Goal: Transaction & Acquisition: Purchase product/service

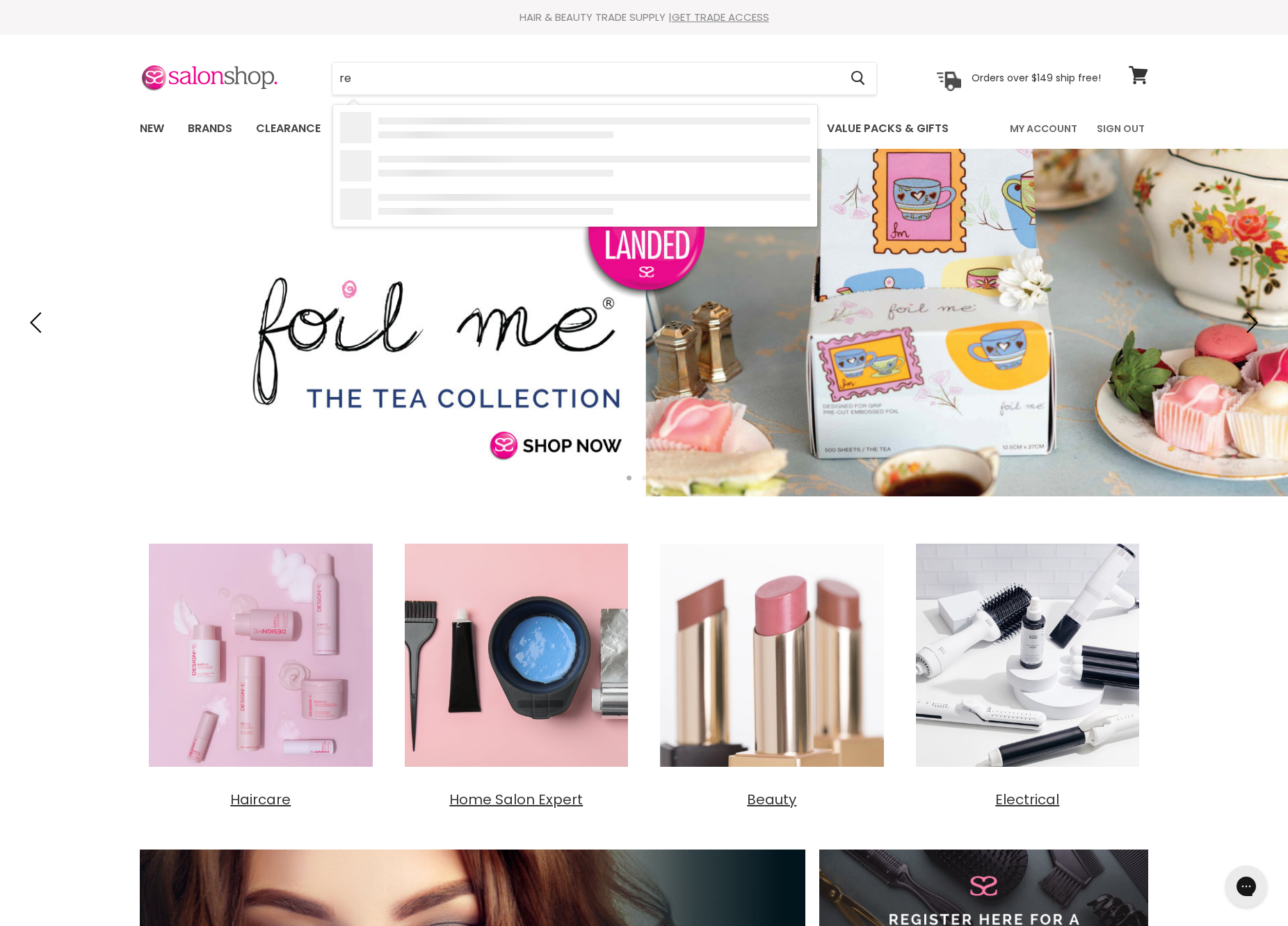
type input "r"
type input "a"
type input "nak treatment"
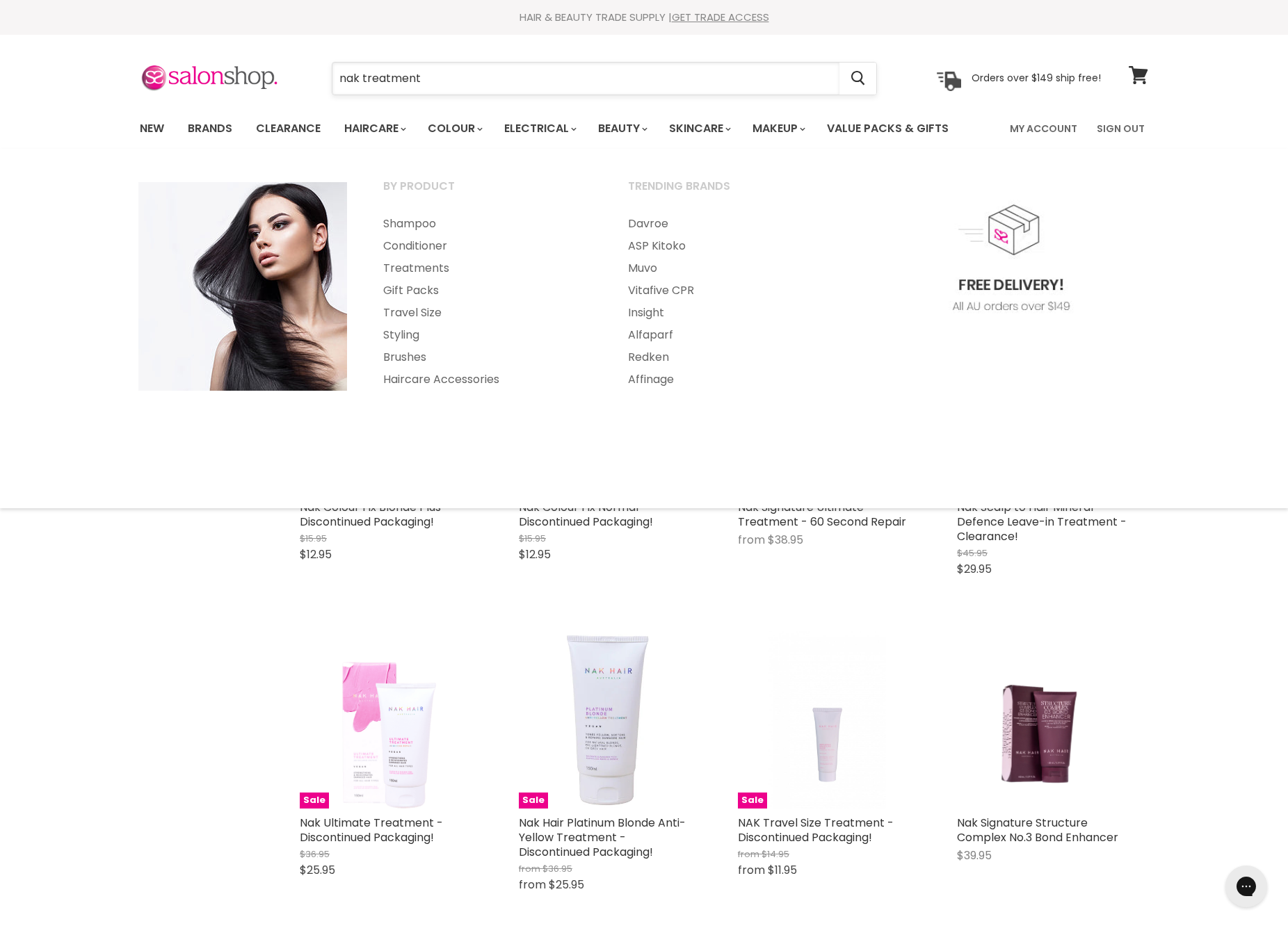
click at [406, 71] on input "nak treatment" at bounding box center [585, 78] width 507 height 32
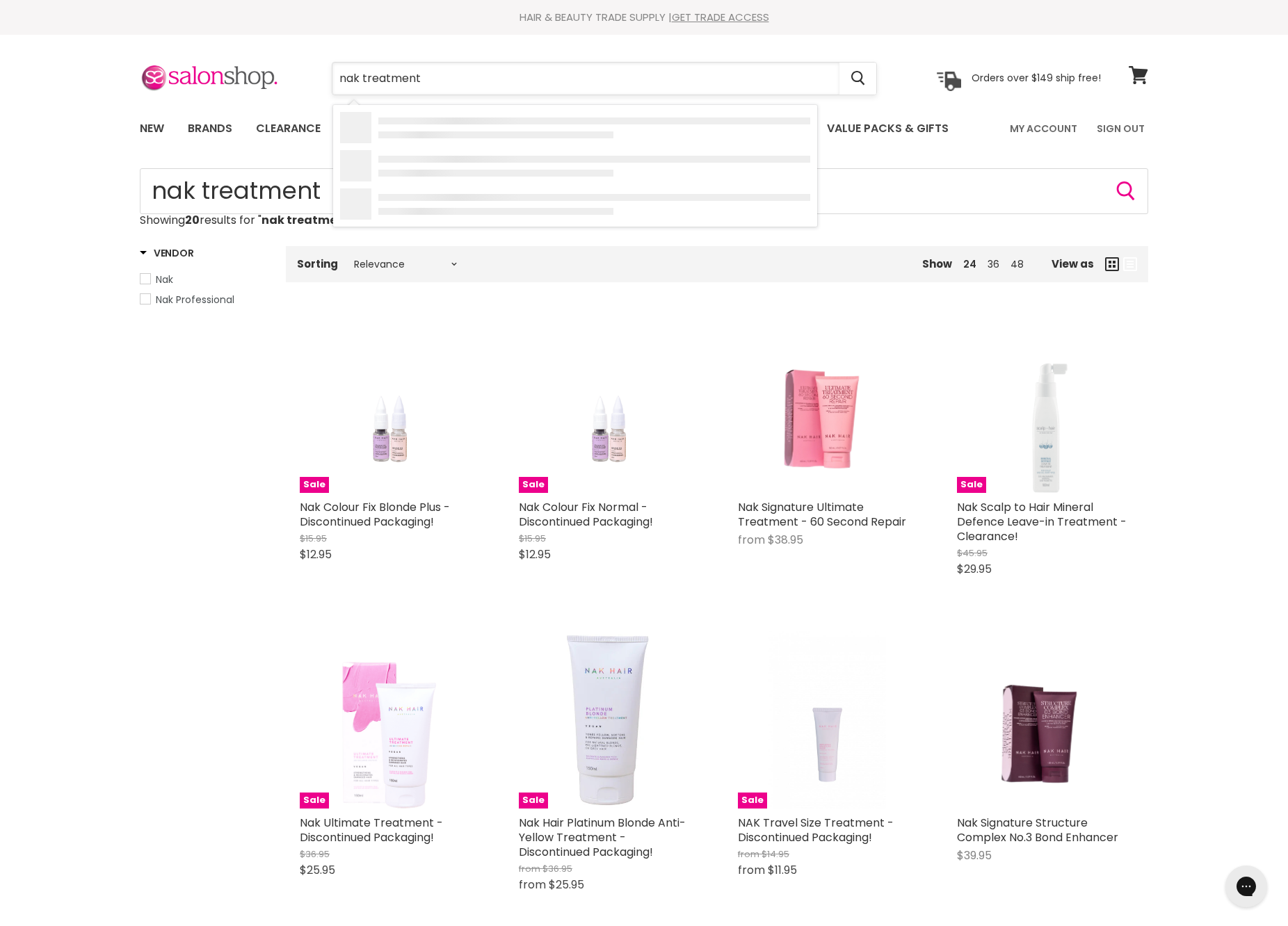
click at [406, 71] on input "nak treatment" at bounding box center [585, 78] width 507 height 32
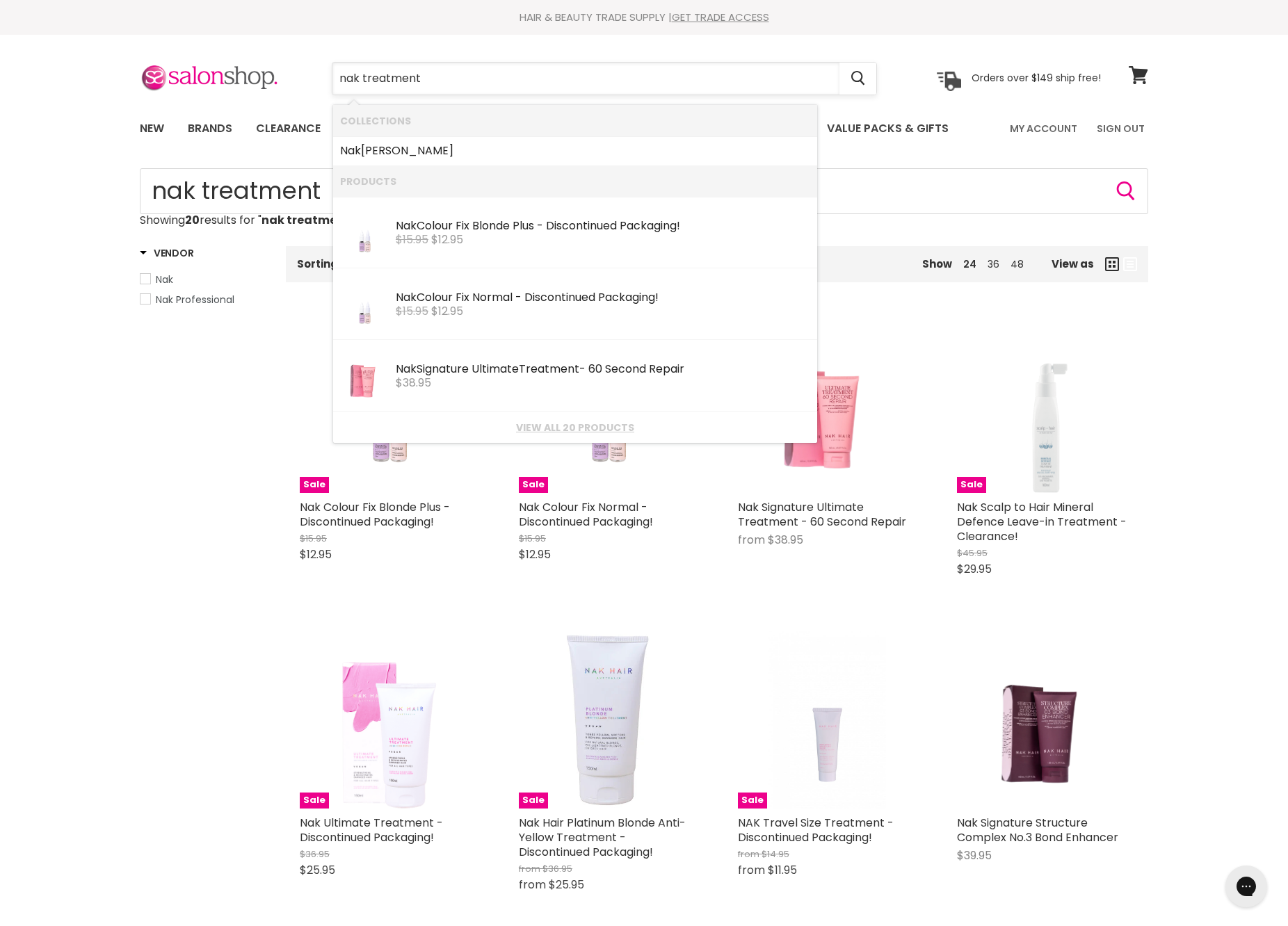
click at [395, 81] on input "nak treatment" at bounding box center [585, 78] width 507 height 32
type input "nak quench"
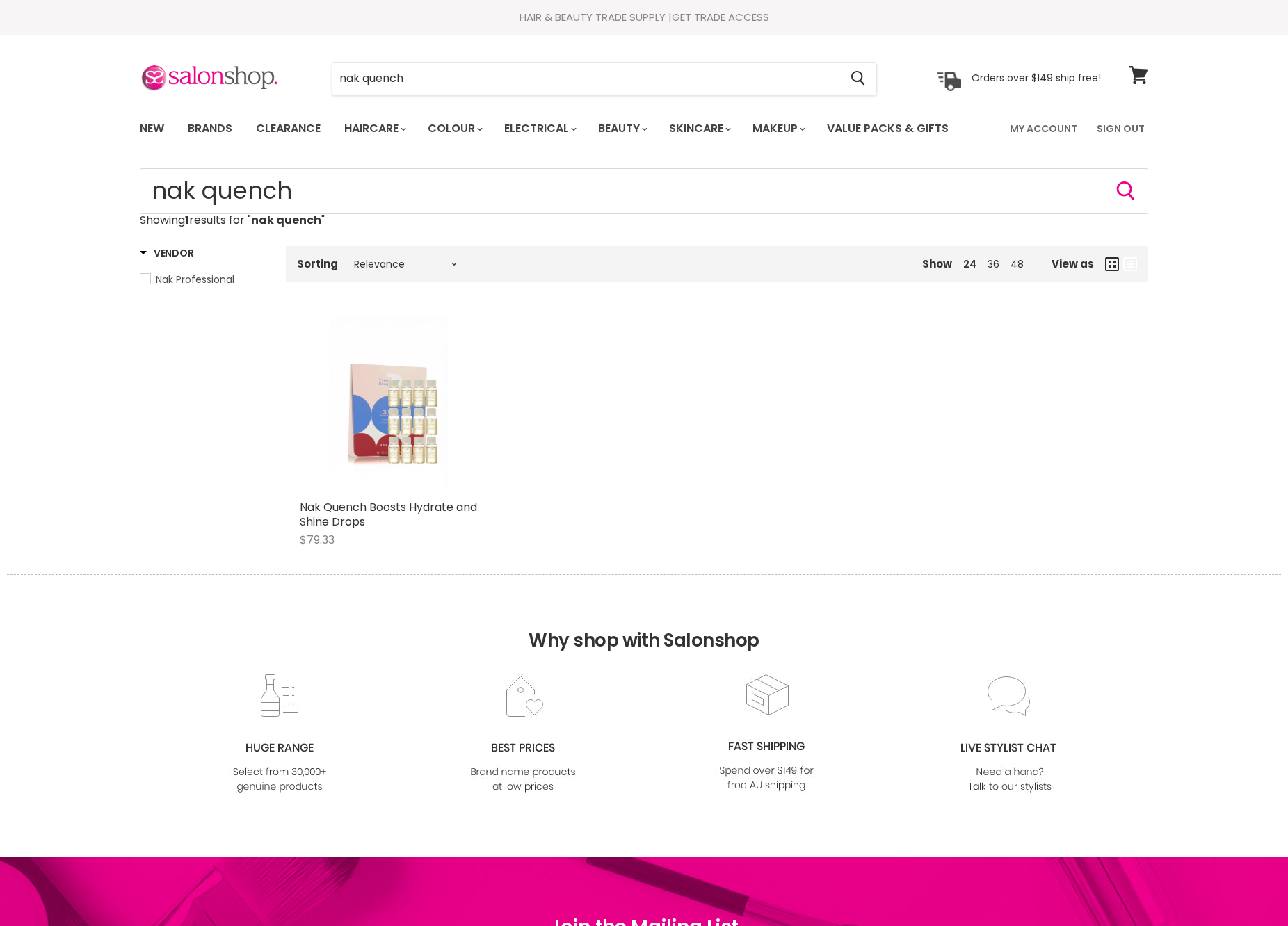
drag, startPoint x: 0, startPoint y: 0, endPoint x: 393, endPoint y: 460, distance: 605.0
click at [393, 460] on img "Main content" at bounding box center [388, 404] width 118 height 177
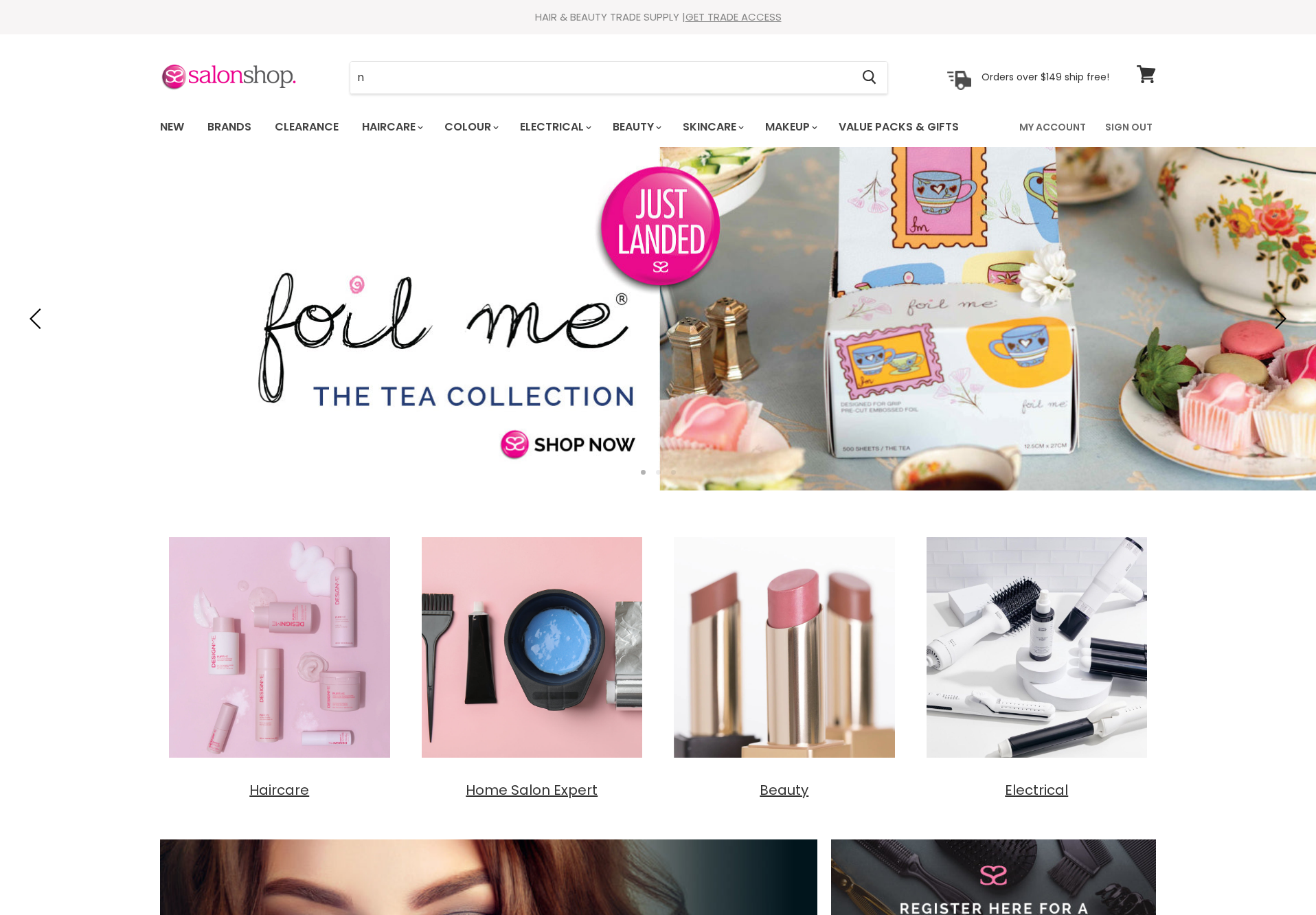
type input "na"
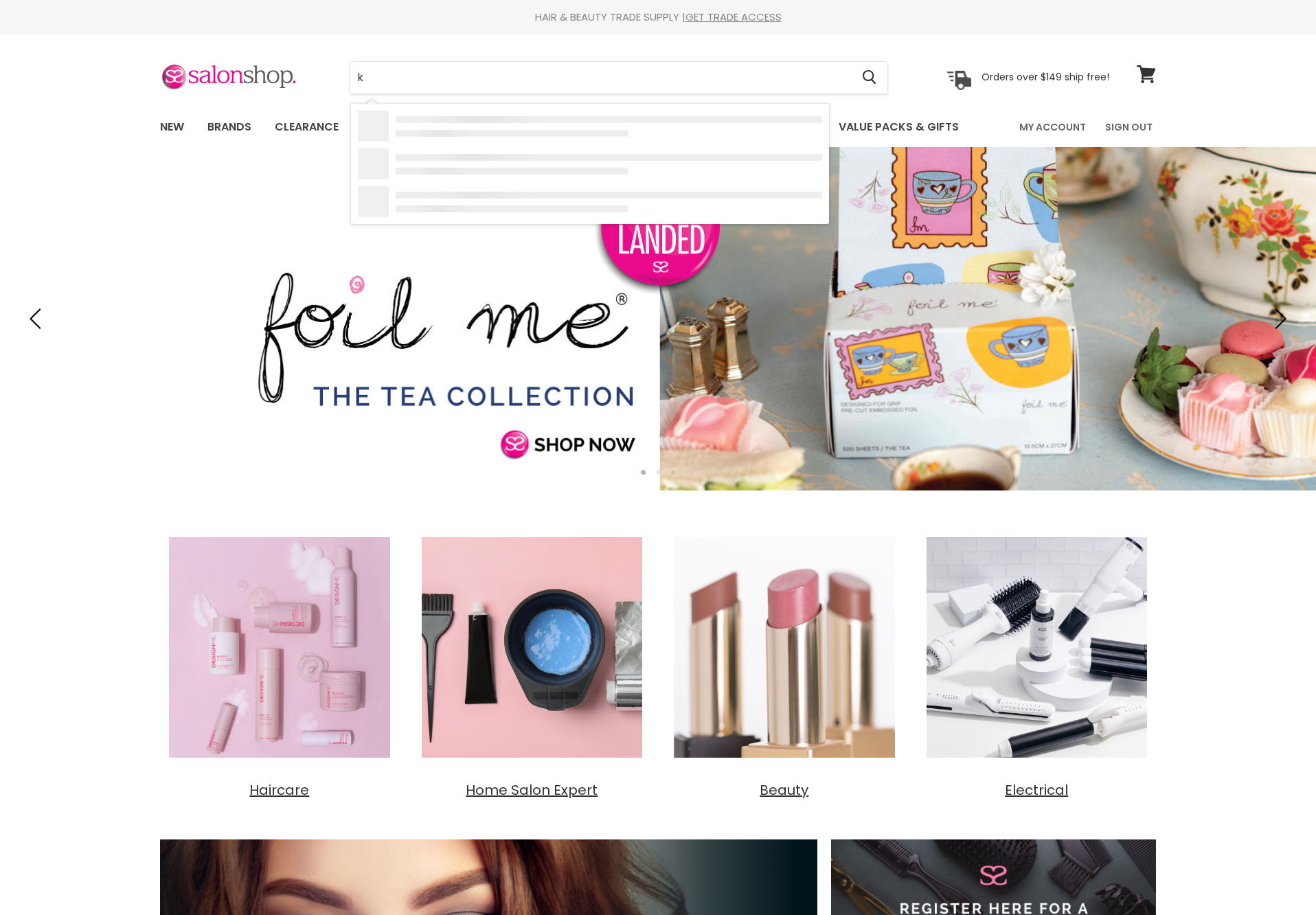
type input "k"
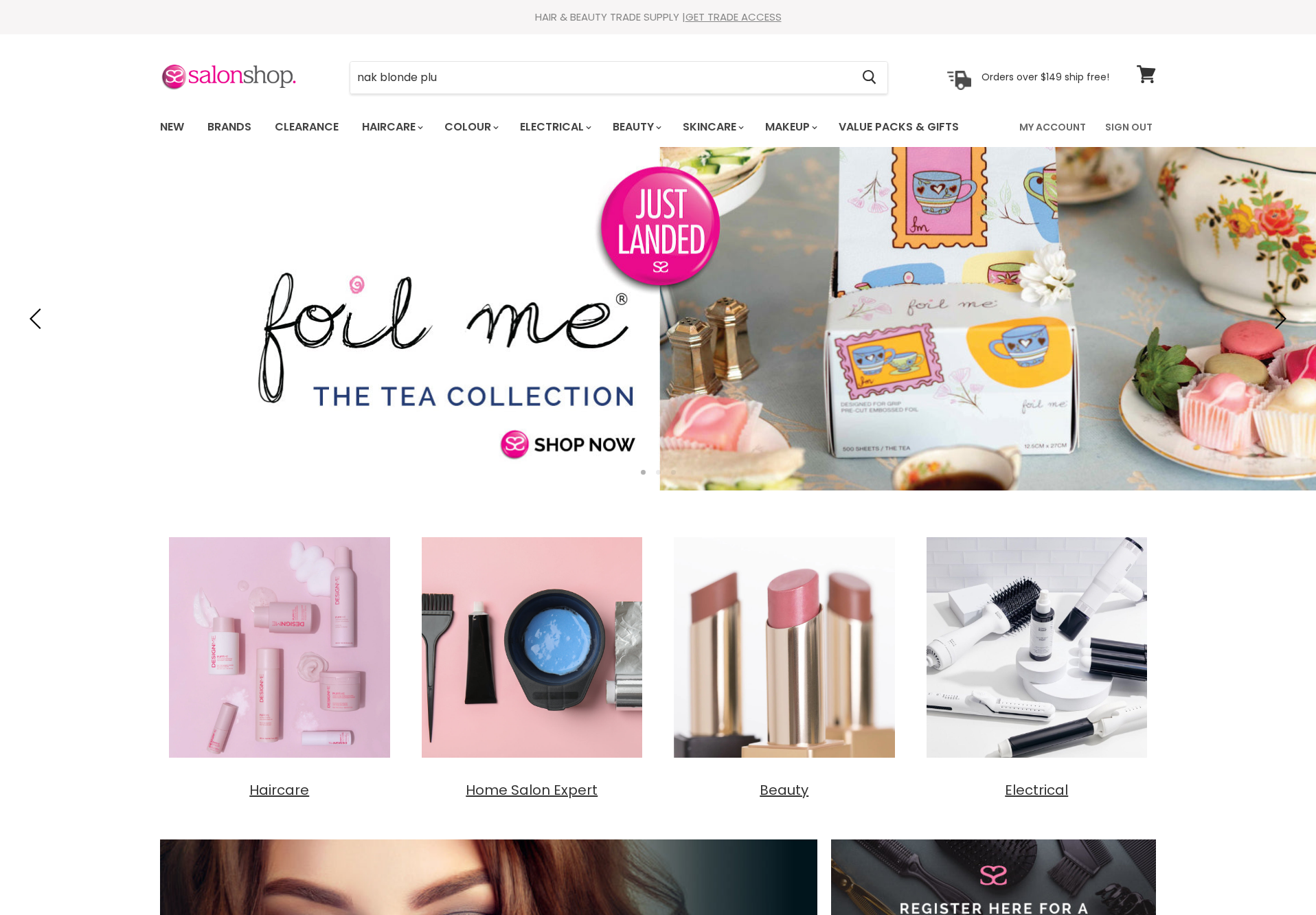
type input "nak blonde plus"
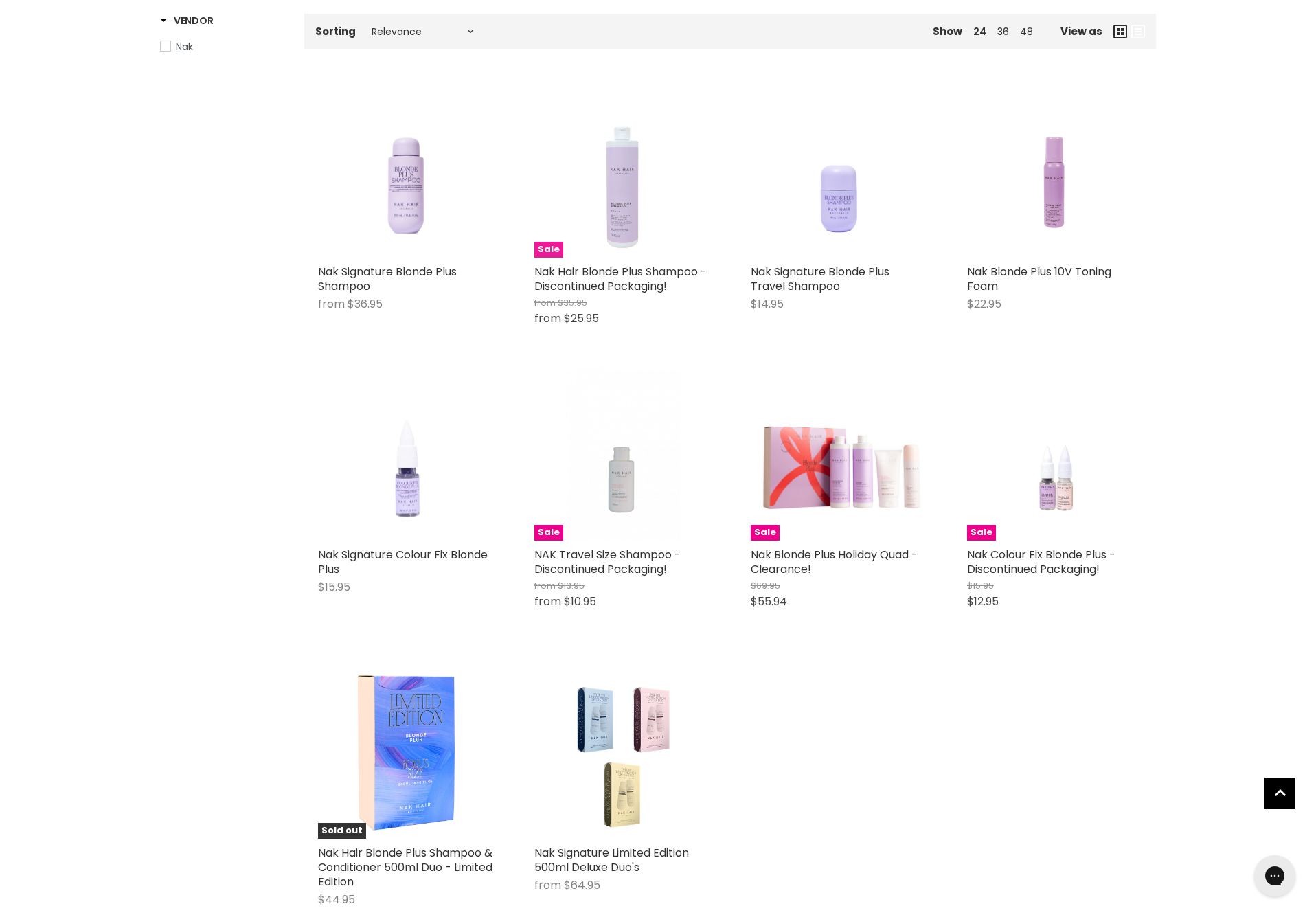
scroll to position [234, 0]
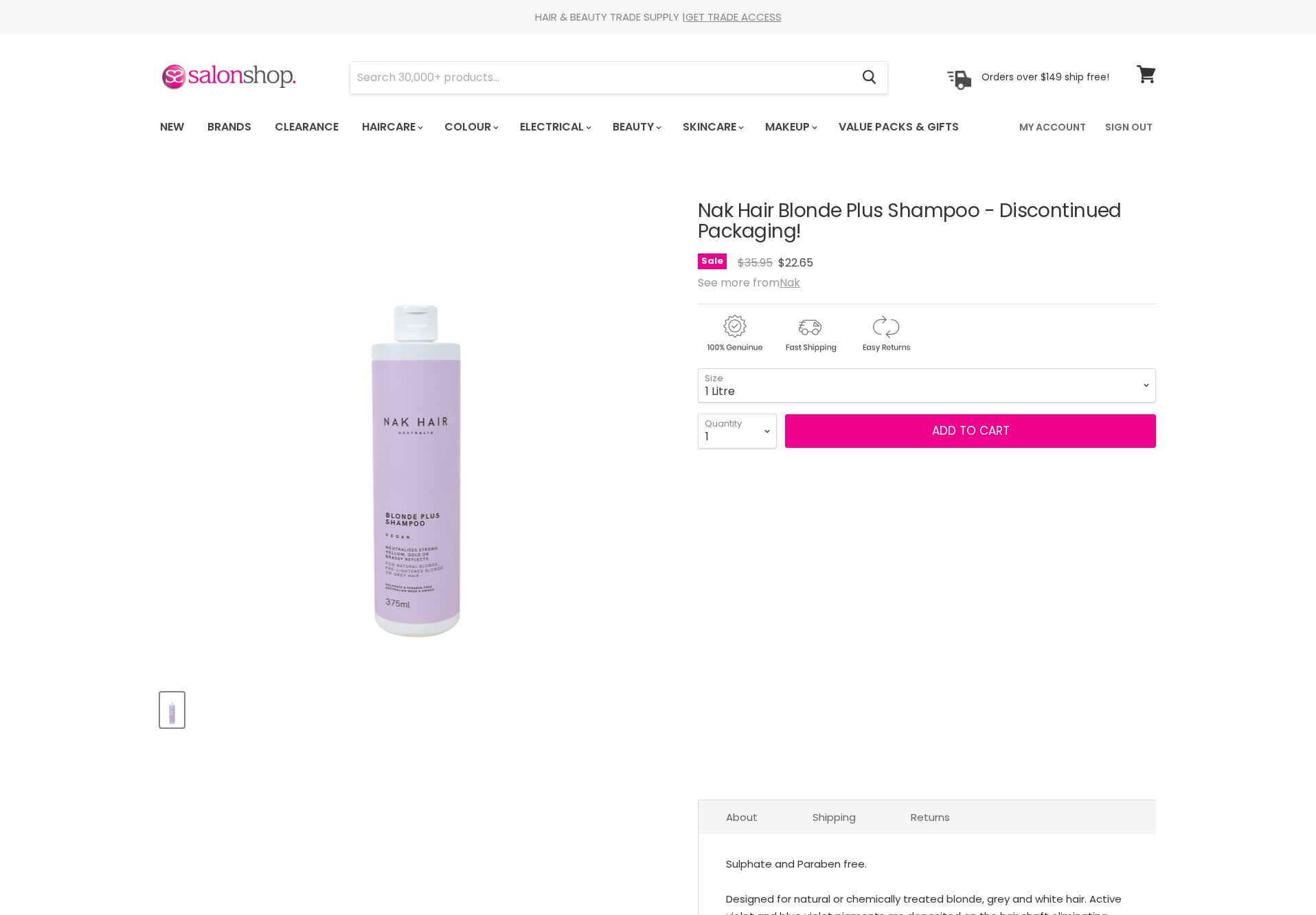
select select "1 Litre"
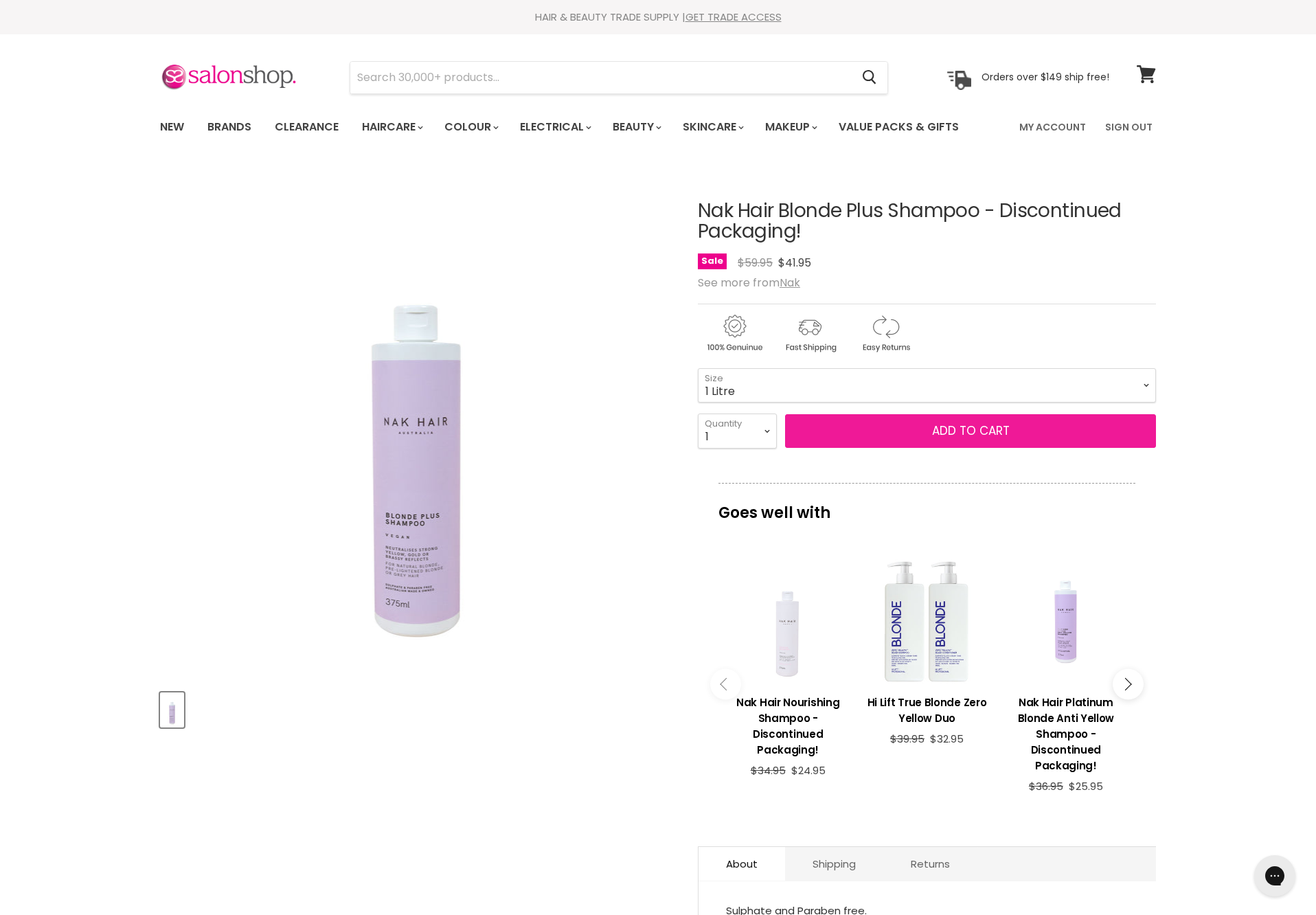
click at [912, 449] on button "Add to cart" at bounding box center [970, 431] width 371 height 34
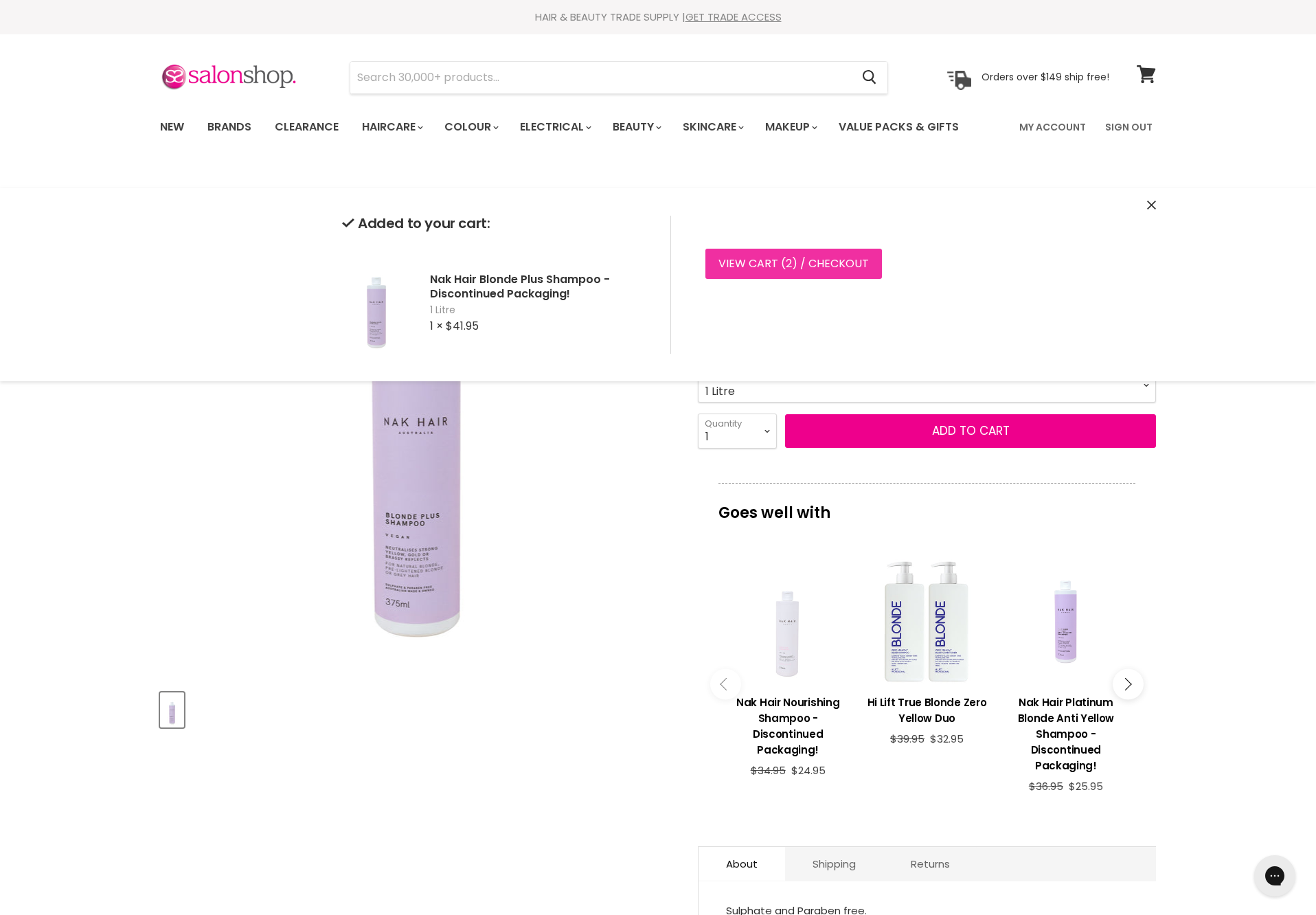
click at [860, 268] on link "View cart ( 2 ) / Checkout" at bounding box center [794, 264] width 177 height 30
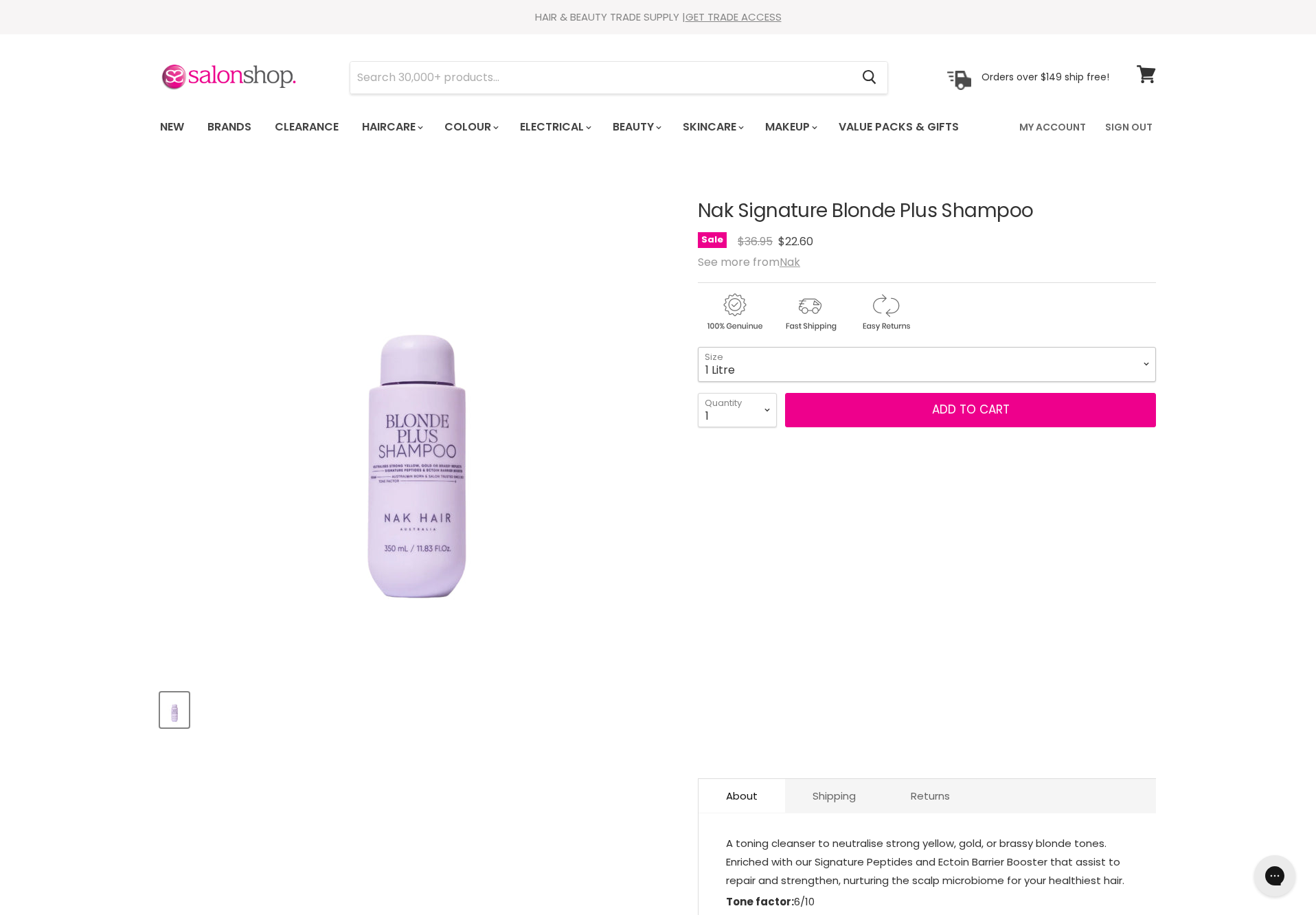
select select "1 Litre"
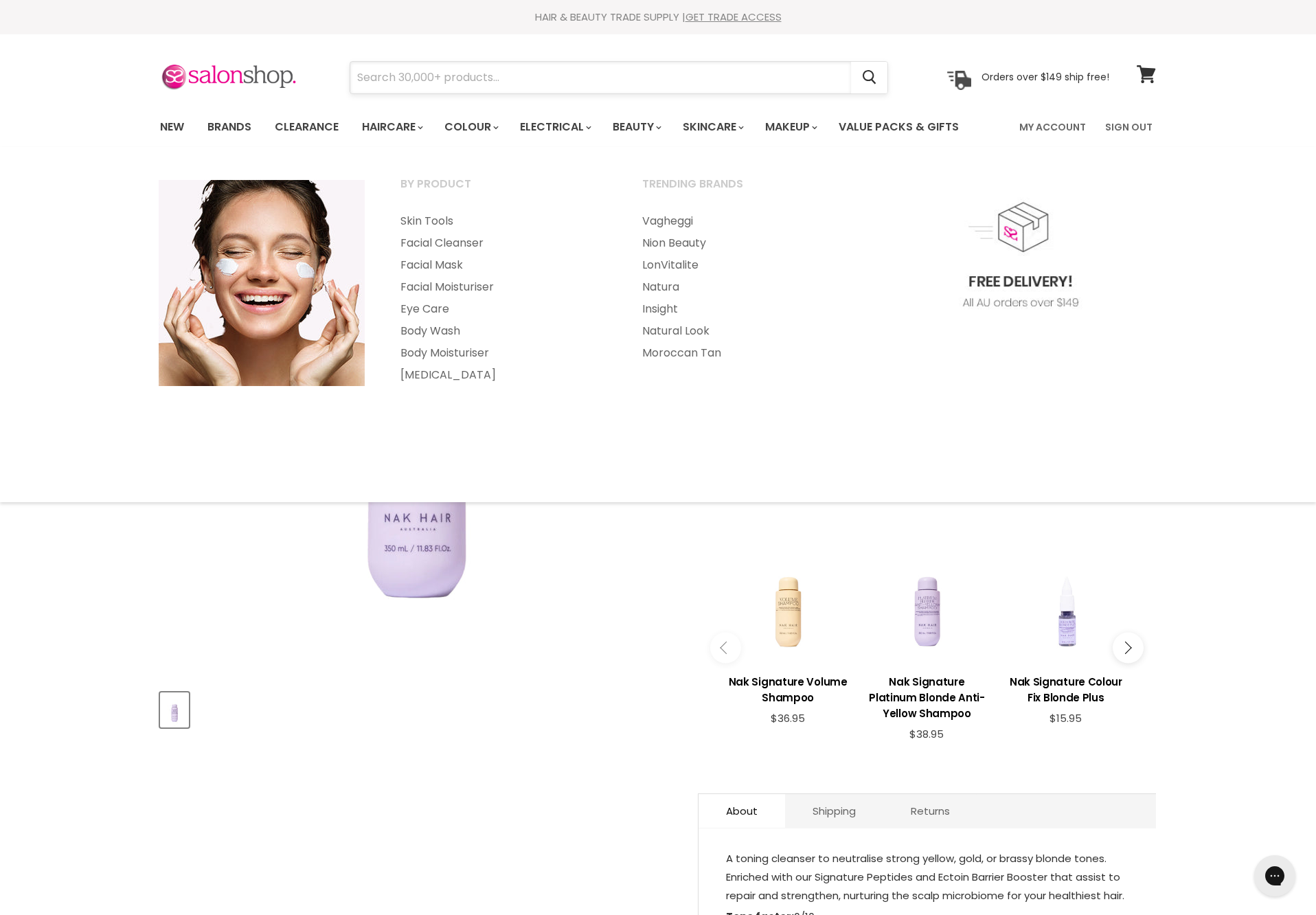
click at [727, 87] on input "Search" at bounding box center [600, 77] width 500 height 31
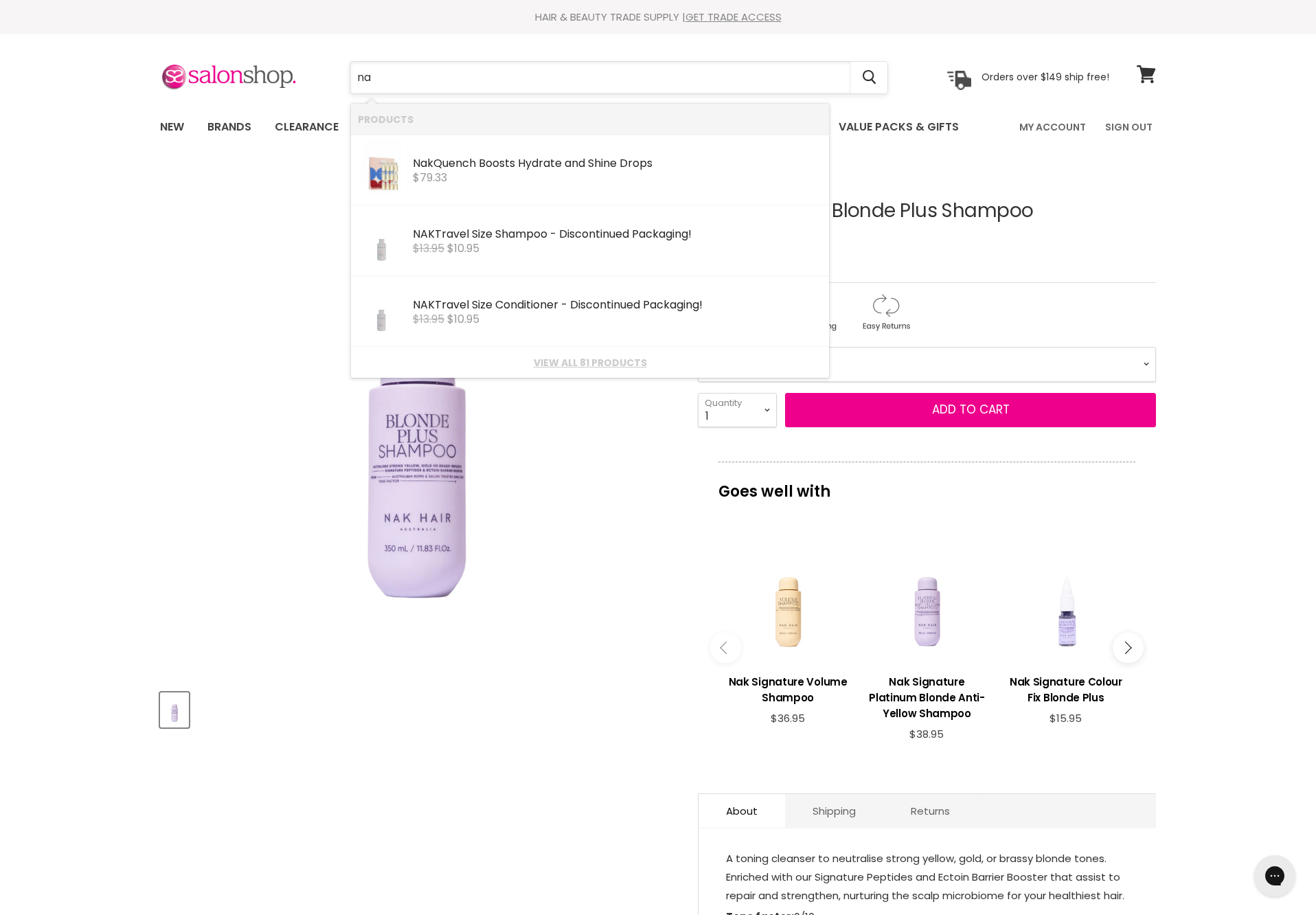
type input "n"
paste input "nak blonde plus"
click at [449, 73] on input "nak blonde plus" at bounding box center [600, 77] width 500 height 31
type input "nak blonde conditioner"
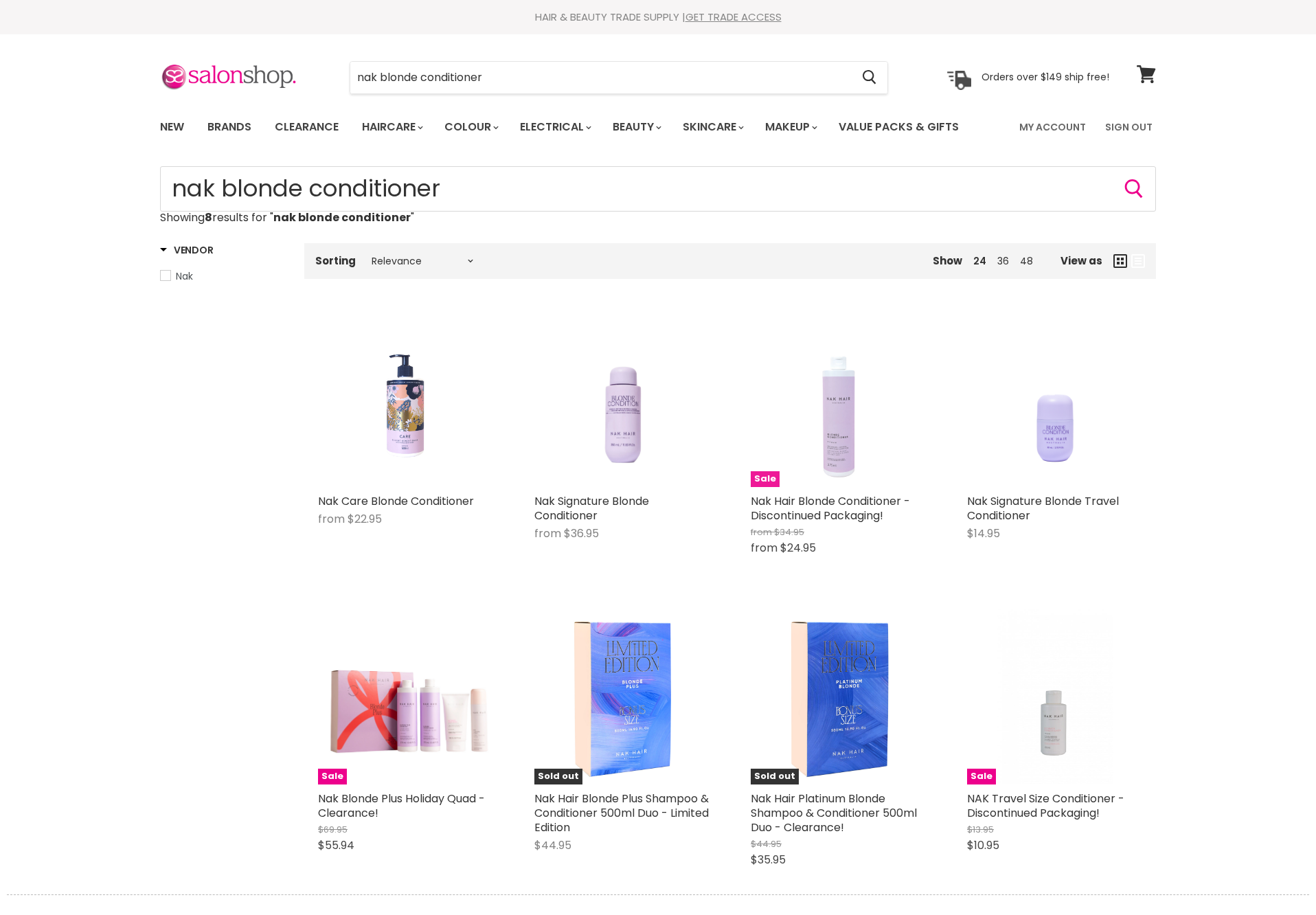
drag, startPoint x: 0, startPoint y: 0, endPoint x: 851, endPoint y: 465, distance: 969.8
click at [851, 465] on img "Main content" at bounding box center [838, 399] width 117 height 175
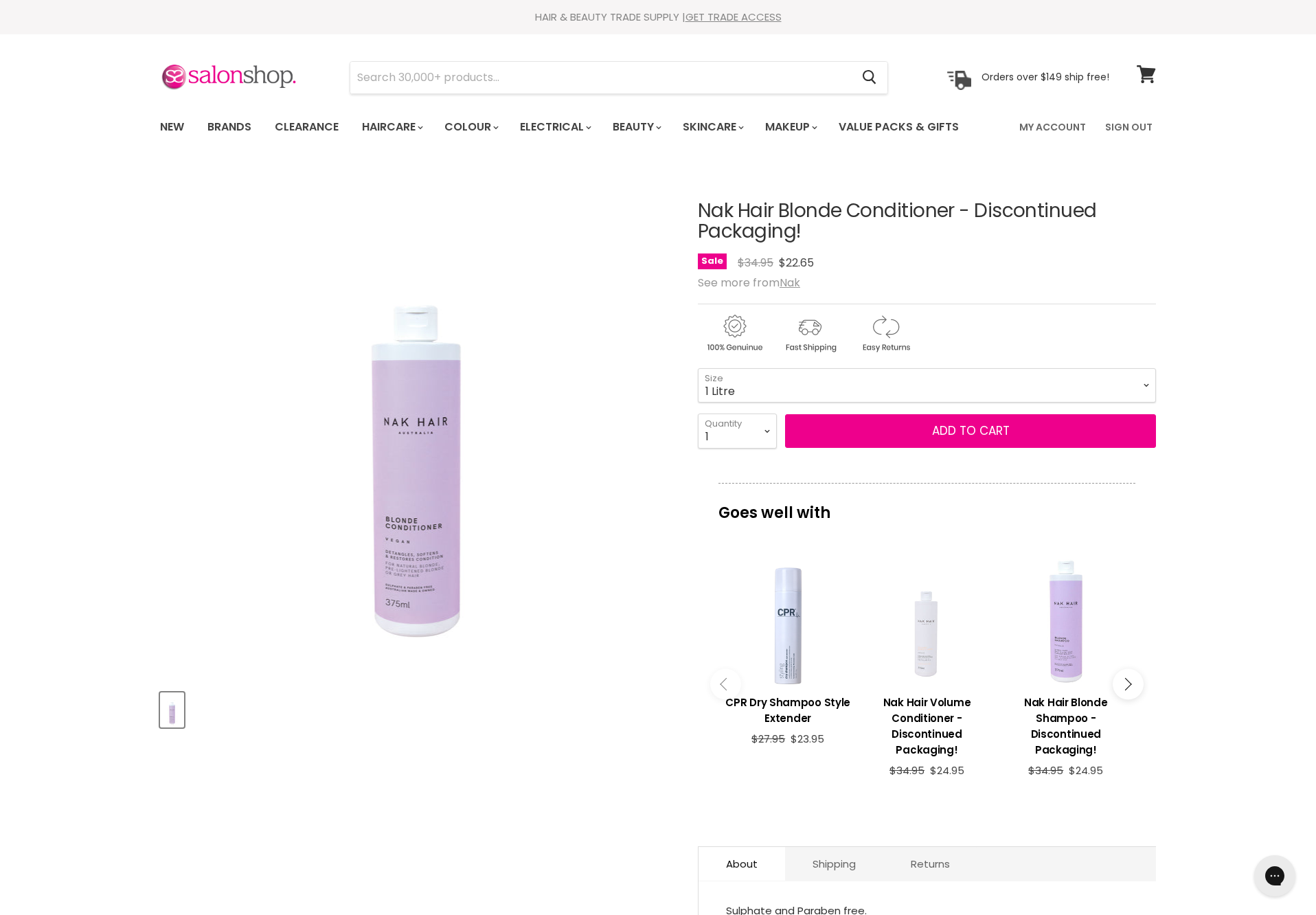
select select "1 Litre"
click at [897, 449] on button "Add to cart" at bounding box center [970, 431] width 371 height 34
